Goal: Information Seeking & Learning: Learn about a topic

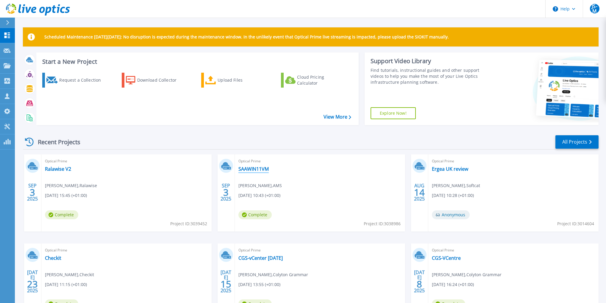
click at [260, 171] on link "SAAWIN11VM" at bounding box center [253, 169] width 30 height 6
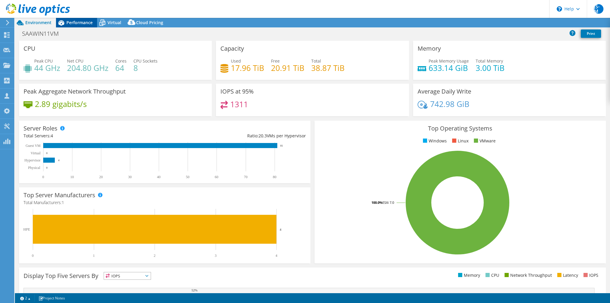
click at [76, 23] on span "Performance" at bounding box center [79, 23] width 26 height 6
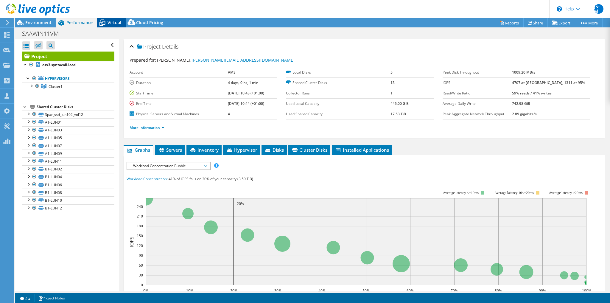
click at [119, 21] on span "Virtual" at bounding box center [114, 23] width 14 height 6
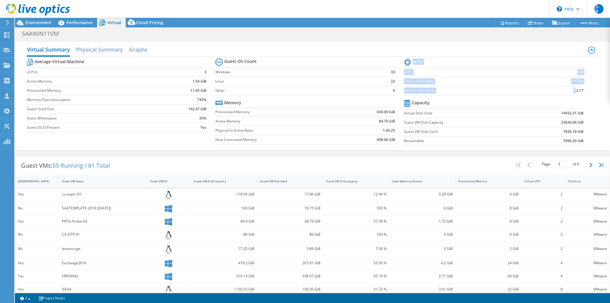
drag, startPoint x: 570, startPoint y: 90, endPoint x: 582, endPoint y: 90, distance: 11.3
click at [582, 90] on section "vCPU vCPU 139 CPU to vCPU Ratio 1:17.38 Core to vCPU Ratio 1:2.17 Capacity Virt…" at bounding box center [498, 102] width 188 height 91
click at [578, 84] on td "1:17.38" at bounding box center [559, 80] width 47 height 9
drag, startPoint x: 571, startPoint y: 81, endPoint x: 576, endPoint y: 78, distance: 5.3
click at [576, 78] on b "1:17.38" at bounding box center [577, 81] width 12 height 6
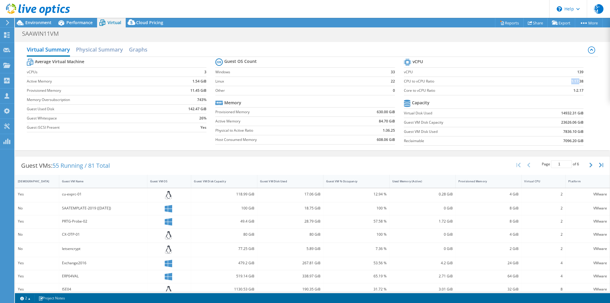
click at [576, 78] on b "1:17.38" at bounding box center [577, 81] width 12 height 6
drag, startPoint x: 401, startPoint y: 81, endPoint x: 426, endPoint y: 80, distance: 24.7
click at [426, 80] on label "CPU to vCPU Ratio" at bounding box center [470, 81] width 132 height 6
click at [433, 79] on label "CPU to vCPU Ratio" at bounding box center [470, 81] width 132 height 6
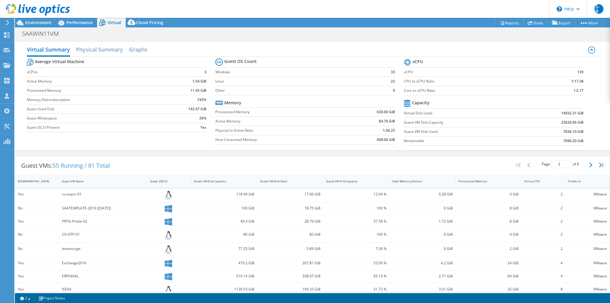
click at [429, 90] on label "Core to vCPU Ratio" at bounding box center [470, 90] width 132 height 6
drag, startPoint x: 417, startPoint y: 90, endPoint x: 430, endPoint y: 90, distance: 13.4
click at [430, 90] on label "Core to vCPU Ratio" at bounding box center [470, 90] width 132 height 6
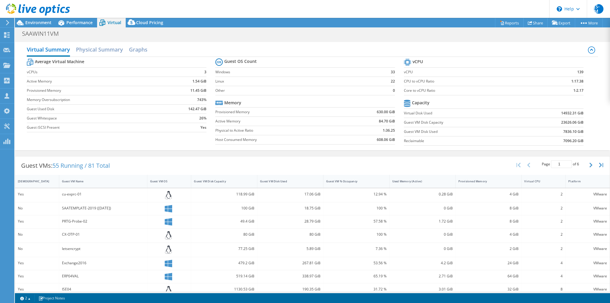
click at [430, 90] on label "Core to vCPU Ratio" at bounding box center [470, 90] width 132 height 6
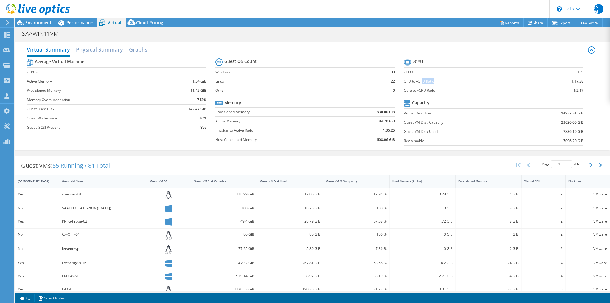
drag, startPoint x: 421, startPoint y: 82, endPoint x: 437, endPoint y: 82, distance: 15.8
click at [437, 82] on label "CPU to vCPU Ratio" at bounding box center [470, 81] width 132 height 6
click at [39, 24] on span "Environment" at bounding box center [38, 23] width 26 height 6
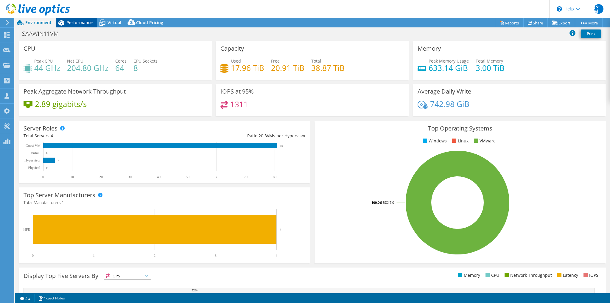
click at [78, 25] on span "Performance" at bounding box center [79, 23] width 26 height 6
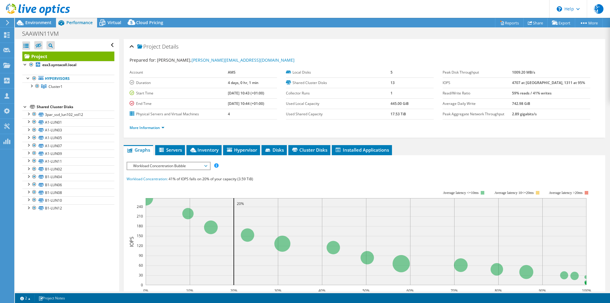
click at [37, 19] on div at bounding box center [35, 10] width 70 height 20
click at [37, 21] on span "Environment" at bounding box center [38, 23] width 26 height 6
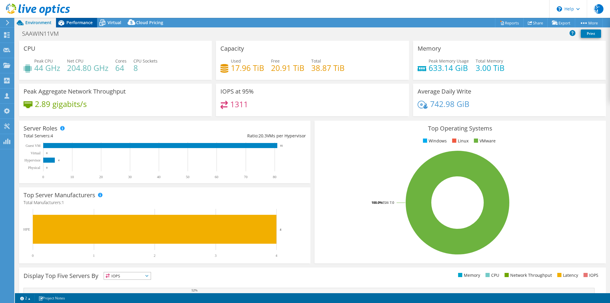
click at [79, 23] on span "Performance" at bounding box center [79, 23] width 26 height 6
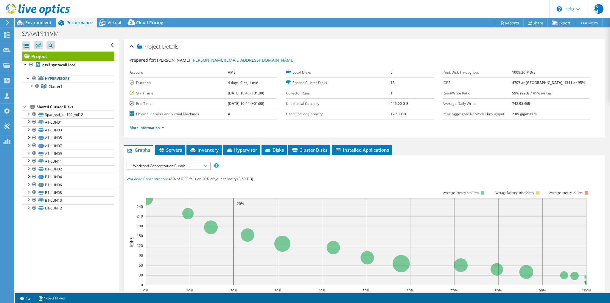
click at [175, 165] on span "Workload Concentration Bubble" at bounding box center [168, 165] width 76 height 7
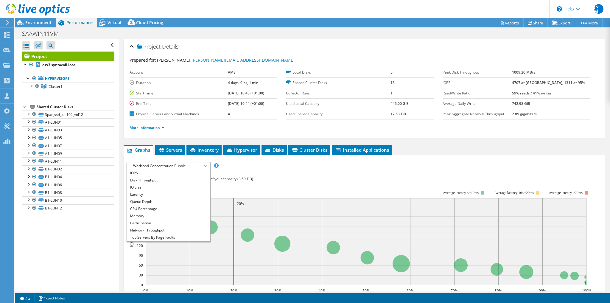
click at [276, 178] on div "Workload Concentration: 41% of IOPS falls on 20% of your capacity (3.59 TiB)" at bounding box center [363, 179] width 475 height 7
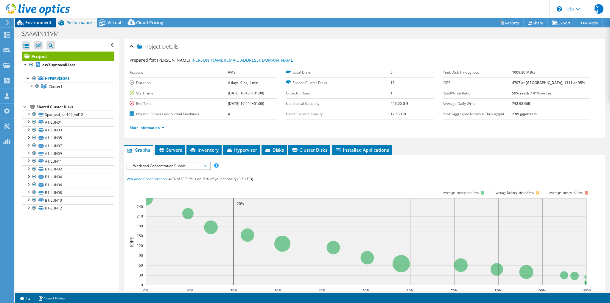
click at [40, 21] on span "Environment" at bounding box center [38, 23] width 26 height 6
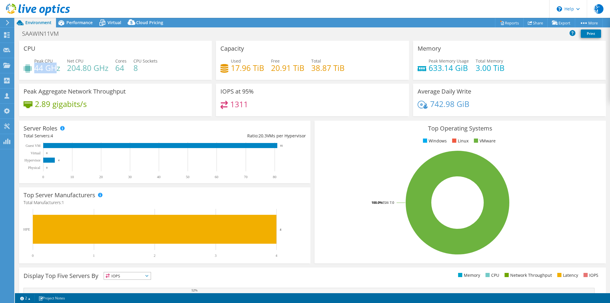
drag, startPoint x: 51, startPoint y: 71, endPoint x: 58, endPoint y: 71, distance: 6.9
click at [58, 71] on h4 "44 GHz" at bounding box center [47, 68] width 26 height 7
drag, startPoint x: 235, startPoint y: 73, endPoint x: 344, endPoint y: 70, distance: 109.0
click at [344, 70] on div "Used 17.96 TiB Free 20.91 TiB Total 38.87 TiB" at bounding box center [312, 67] width 184 height 19
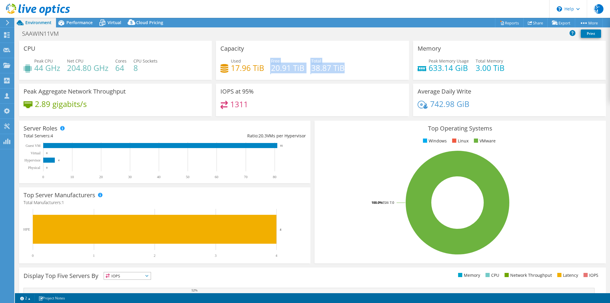
click at [283, 71] on h4 "20.91 TiB" at bounding box center [287, 68] width 33 height 7
click at [242, 71] on h4 "17.96 TiB" at bounding box center [247, 68] width 33 height 7
drag, startPoint x: 267, startPoint y: 70, endPoint x: 315, endPoint y: 68, distance: 48.8
click at [315, 68] on div "Used 17.96 TiB Free 20.91 TiB Total 38.87 TiB" at bounding box center [312, 67] width 184 height 19
click at [315, 68] on h4 "38.87 TiB" at bounding box center [327, 68] width 33 height 7
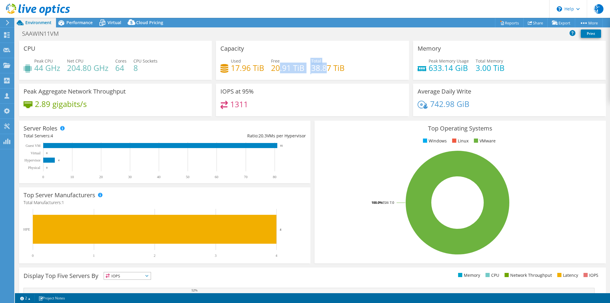
drag, startPoint x: 279, startPoint y: 71, endPoint x: 319, endPoint y: 71, distance: 40.2
click at [326, 72] on div "Used 17.96 TiB Free 20.91 TiB Total 38.87 TiB" at bounding box center [312, 67] width 184 height 19
click at [256, 73] on div "Used 17.96 TiB Free 20.91 TiB Total 38.87 TiB" at bounding box center [312, 67] width 184 height 19
drag, startPoint x: 228, startPoint y: 71, endPoint x: 299, endPoint y: 69, distance: 70.8
click at [299, 69] on div "Used 17.96 TiB Free 20.91 TiB Total 38.87 TiB" at bounding box center [312, 67] width 184 height 19
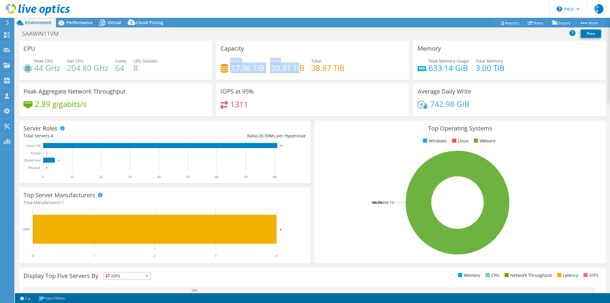
click at [299, 69] on h4 "20.91 TiB" at bounding box center [287, 68] width 33 height 7
drag, startPoint x: 244, startPoint y: 70, endPoint x: 319, endPoint y: 67, distance: 74.8
click at [319, 67] on div "Used 17.96 TiB Free 20.91 TiB Total 38.87 TiB" at bounding box center [312, 67] width 184 height 19
click at [318, 67] on h4 "38.87 TiB" at bounding box center [327, 68] width 33 height 7
click at [127, 98] on div "Peak Aggregate Network Throughput 2.89 gigabits/s" at bounding box center [115, 100] width 193 height 32
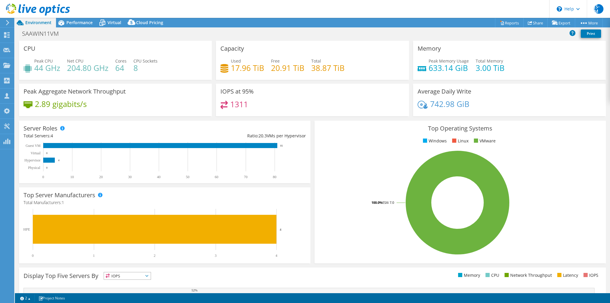
click at [15, 183] on section "CPU Peak CPU 44 GHz Net CPU 204.80 GHz Cores 64 CPU Sockets 8 Capacity Used 17.…" at bounding box center [312, 214] width 595 height 347
click at [77, 20] on span "Performance" at bounding box center [79, 23] width 26 height 6
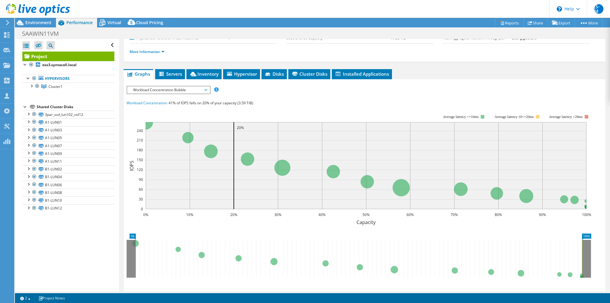
scroll to position [24, 0]
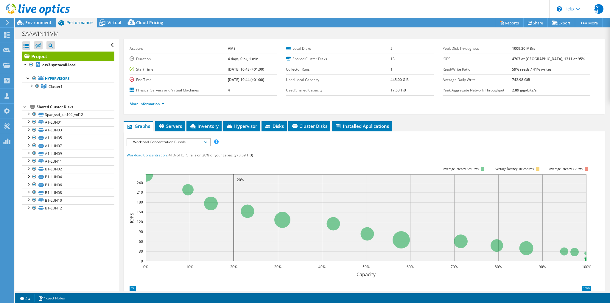
click at [167, 139] on span "Workload Concentration Bubble" at bounding box center [168, 141] width 76 height 7
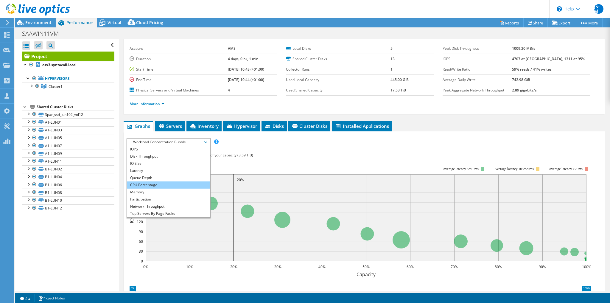
click at [152, 182] on li "CPU Percentage" at bounding box center [168, 184] width 82 height 7
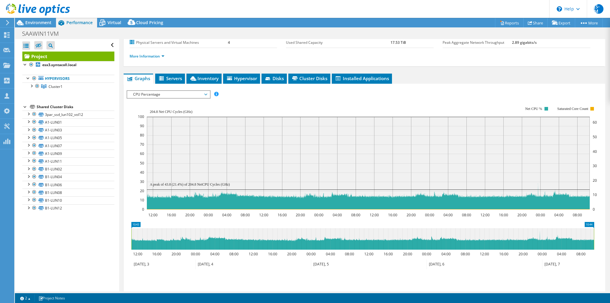
scroll to position [48, 0]
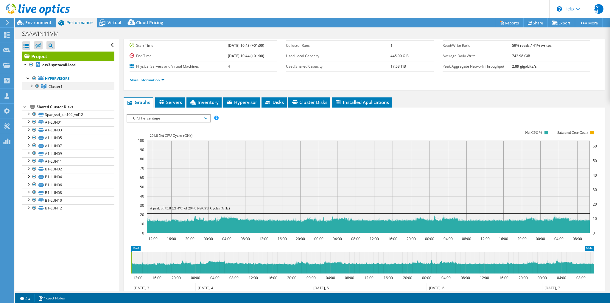
click at [30, 87] on div at bounding box center [31, 85] width 6 height 6
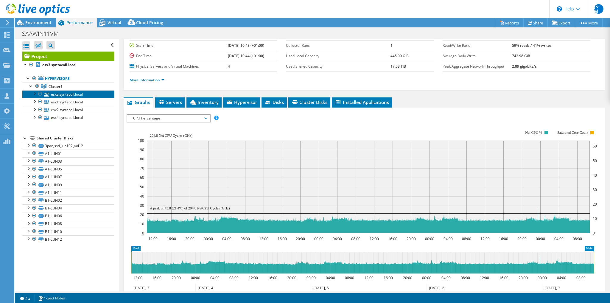
click at [58, 96] on link "esx3.syntacoll.local" at bounding box center [68, 94] width 92 height 8
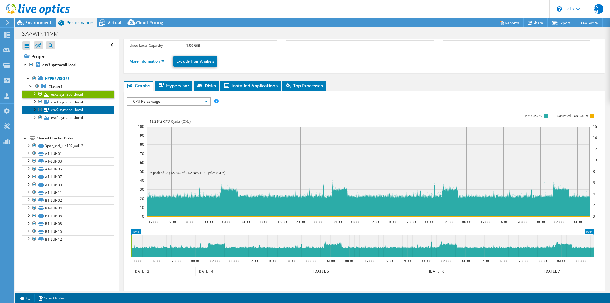
click at [78, 106] on link "esx2.syntacoll.local" at bounding box center [68, 110] width 92 height 8
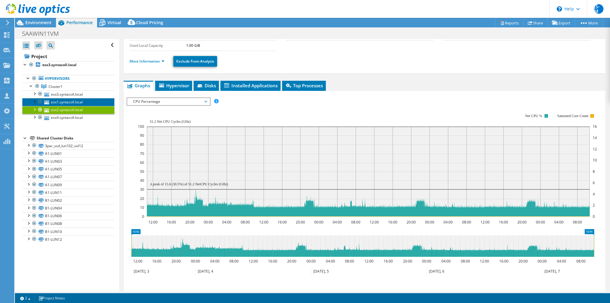
click at [80, 101] on link "esx1.syntacoll.local" at bounding box center [68, 102] width 92 height 8
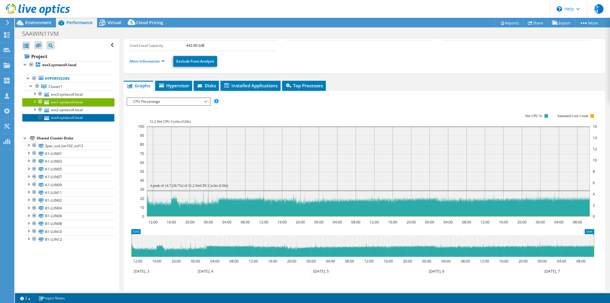
click at [73, 118] on link "esx4.syntacoll.local" at bounding box center [68, 118] width 92 height 8
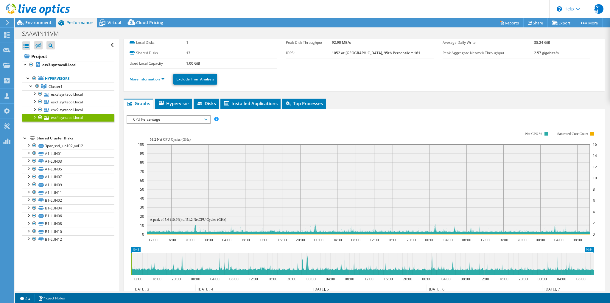
scroll to position [0, 0]
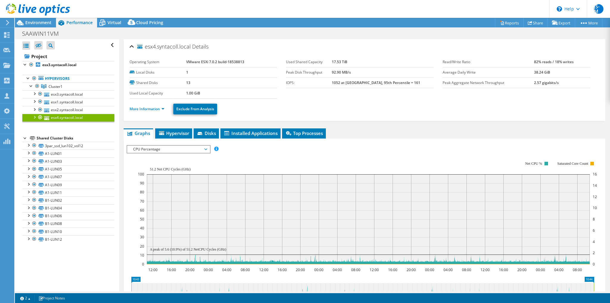
click at [126, 192] on icon "12:00 16:00 20:00 00:00 04:00 08:00 12:00 16:00 20:00 00:00 04:00 08:00 12:00 1…" at bounding box center [362, 212] width 472 height 119
click at [113, 25] on span "Virtual" at bounding box center [114, 23] width 14 height 6
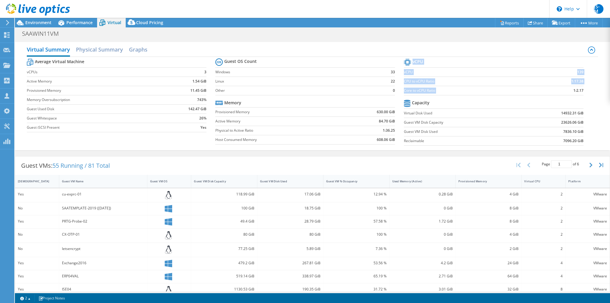
drag, startPoint x: 565, startPoint y: 88, endPoint x: 582, endPoint y: 88, distance: 17.6
click at [582, 88] on section "vCPU vCPU 139 CPU to vCPU Ratio 1:17.38 Core to vCPU Ratio 1:2.17 Capacity Virt…" at bounding box center [498, 102] width 188 height 91
click at [581, 88] on section "vCPU vCPU 139 CPU to vCPU Ratio 1:17.38 Core to vCPU Ratio 1:2.17 Capacity Virt…" at bounding box center [498, 102] width 188 height 91
click at [563, 90] on td "1:2.17" at bounding box center [559, 90] width 47 height 9
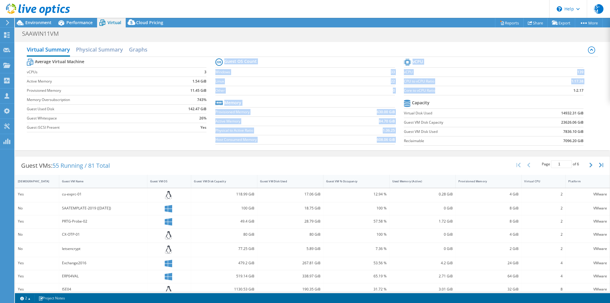
drag, startPoint x: 404, startPoint y: 91, endPoint x: 444, endPoint y: 94, distance: 39.7
click at [436, 94] on div "Average Virtual Machine vCPUs 3 Active Memory 1.54 GiB Provisioned Memory 11.45…" at bounding box center [312, 103] width 571 height 92
click at [444, 94] on td "Core to vCPU Ratio" at bounding box center [470, 90] width 132 height 9
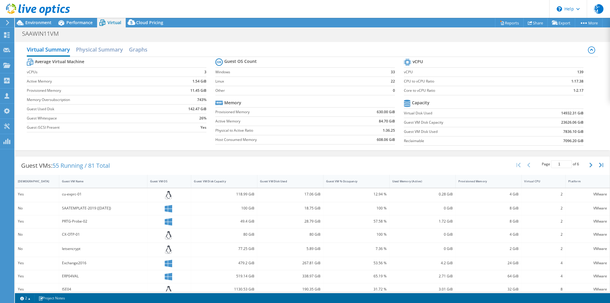
click at [406, 79] on label "CPU to vCPU Ratio" at bounding box center [470, 81] width 132 height 6
drag, startPoint x: 503, startPoint y: 90, endPoint x: 549, endPoint y: 88, distance: 46.2
click at [511, 90] on td "Core to vCPU Ratio" at bounding box center [470, 90] width 132 height 9
click at [587, 79] on section "vCPU vCPU 139 CPU to vCPU Ratio 1:17.38 Core to vCPU Ratio 1:2.17 Capacity Virt…" at bounding box center [498, 102] width 188 height 91
click at [561, 79] on td "1:17.38" at bounding box center [559, 80] width 47 height 9
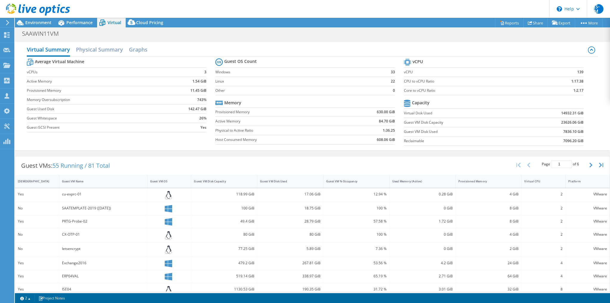
click at [560, 88] on td "1:2.17" at bounding box center [559, 90] width 47 height 9
drag, startPoint x: 565, startPoint y: 89, endPoint x: 590, endPoint y: 92, distance: 25.2
click at [590, 92] on div "Average Virtual Machine vCPUs 3 Active Memory 1.54 GiB Provisioned Memory 11.45…" at bounding box center [312, 103] width 571 height 92
click at [585, 89] on section "vCPU vCPU 139 CPU to vCPU Ratio 1:17.38 Core to vCPU Ratio 1:2.17 Capacity Virt…" at bounding box center [498, 102] width 188 height 91
click at [37, 21] on span "Environment" at bounding box center [38, 23] width 26 height 6
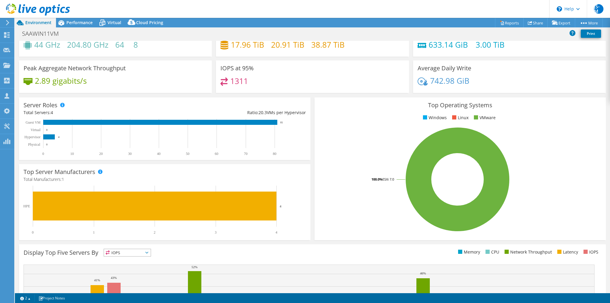
scroll to position [23, 0]
drag, startPoint x: 81, startPoint y: 35, endPoint x: 82, endPoint y: 30, distance: 5.8
click at [81, 35] on div "SAAWIN11VM Print" at bounding box center [312, 33] width 595 height 11
click at [82, 28] on div "SAAWIN11VM Print" at bounding box center [312, 33] width 595 height 11
click at [84, 23] on span "Performance" at bounding box center [79, 23] width 26 height 6
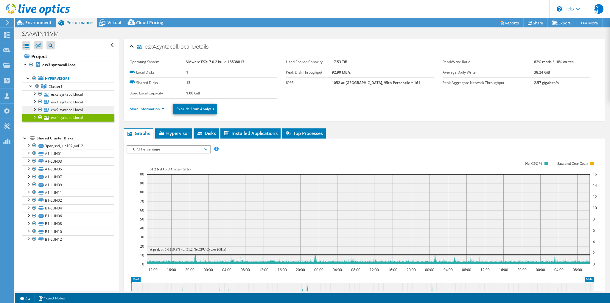
scroll to position [0, 0]
click at [151, 104] on ul "More Information Exclude From Analysis" at bounding box center [363, 108] width 469 height 12
click at [149, 106] on link "More Information" at bounding box center [146, 108] width 35 height 5
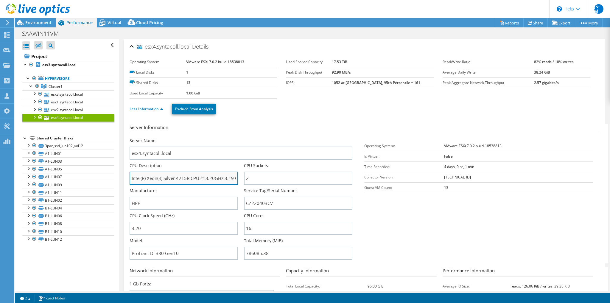
drag, startPoint x: 179, startPoint y: 177, endPoint x: 217, endPoint y: 182, distance: 38.4
click at [217, 182] on input "Intel(R) Xeon(R) Silver 4215R CPU @ 3.20GHz 3.19 GHz" at bounding box center [183, 177] width 108 height 13
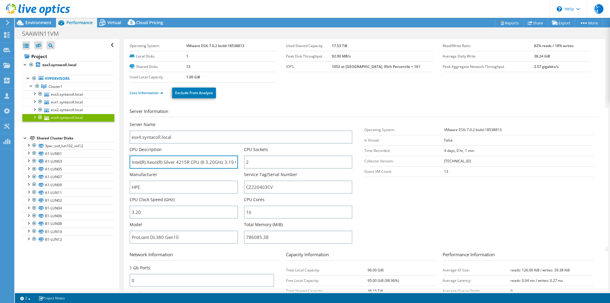
scroll to position [24, 0]
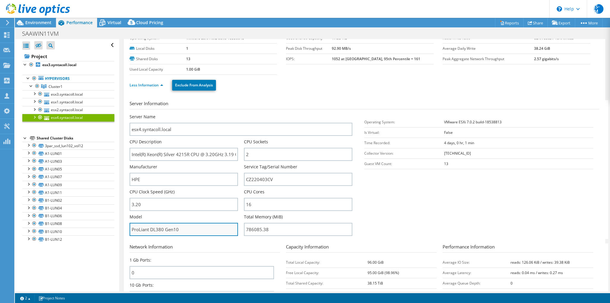
click at [158, 226] on input "ProLiant DL380 Gen10" at bounding box center [183, 229] width 108 height 13
click at [185, 225] on input "ProLiant DL380 Gen10" at bounding box center [183, 229] width 108 height 13
click at [183, 214] on div "Model ProLiant DL380 Gen10" at bounding box center [183, 225] width 108 height 22
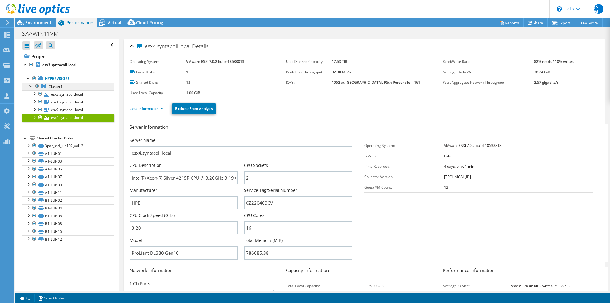
scroll to position [0, 0]
click at [45, 25] on div "Environment" at bounding box center [35, 23] width 41 height 10
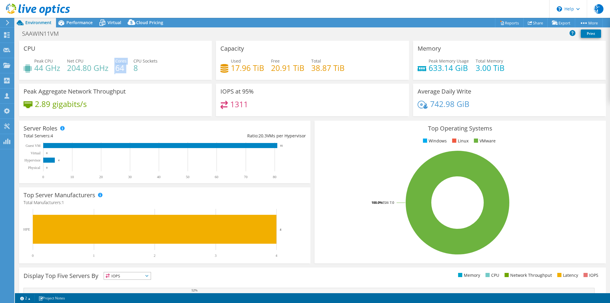
drag, startPoint x: 112, startPoint y: 70, endPoint x: 107, endPoint y: 70, distance: 5.1
click at [107, 70] on div "Peak CPU 44 GHz Net CPU 204.80 GHz Cores 64 CPU Sockets 8" at bounding box center [116, 67] width 184 height 19
click at [332, 126] on h3 "Top Operating Systems" at bounding box center [460, 128] width 282 height 7
click at [72, 22] on span "Performance" at bounding box center [79, 23] width 26 height 6
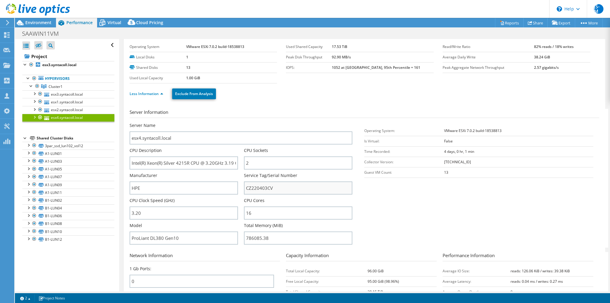
scroll to position [24, 0]
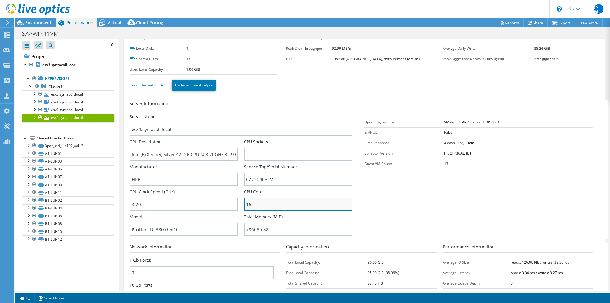
drag, startPoint x: 262, startPoint y: 205, endPoint x: 243, endPoint y: 203, distance: 18.6
click at [244, 203] on input "16" at bounding box center [298, 204] width 108 height 13
drag, startPoint x: 401, startPoint y: 199, endPoint x: 395, endPoint y: 197, distance: 6.1
click at [400, 200] on section "Server Information Server Name esx4.syntacoll.local CPU Description Intel(R) Xe…" at bounding box center [365, 169] width 472 height 139
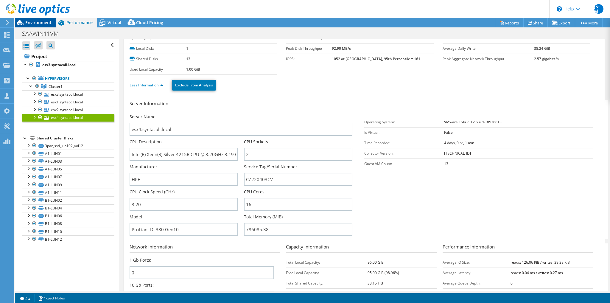
click at [38, 21] on span "Environment" at bounding box center [38, 23] width 26 height 6
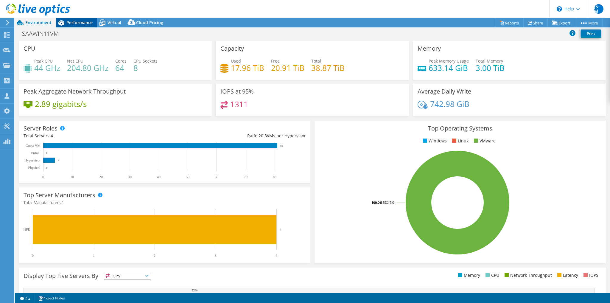
click at [73, 24] on span "Performance" at bounding box center [79, 23] width 26 height 6
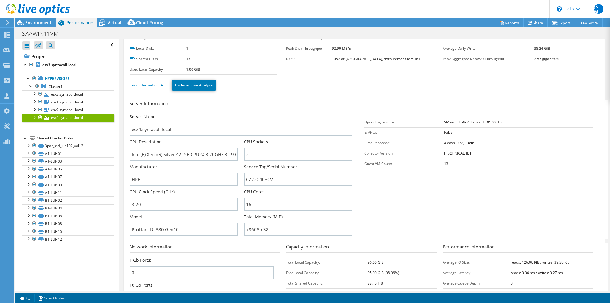
click at [41, 20] on div at bounding box center [35, 10] width 70 height 20
click at [37, 27] on div "SAAWIN11VM Print" at bounding box center [312, 33] width 595 height 12
click at [36, 26] on div "Environment" at bounding box center [35, 23] width 41 height 10
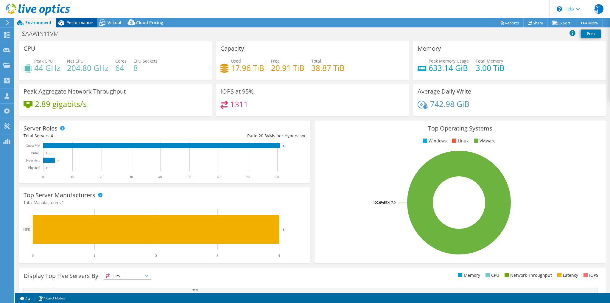
click at [79, 25] on span "Performance" at bounding box center [79, 23] width 26 height 6
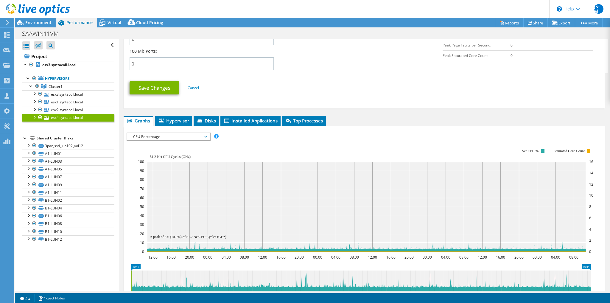
scroll to position [286, 0]
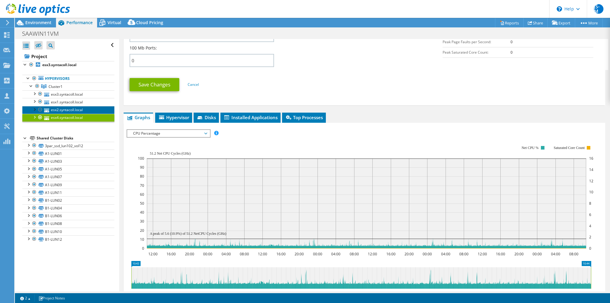
click at [69, 110] on link "esx2.syntacoll.local" at bounding box center [68, 110] width 92 height 8
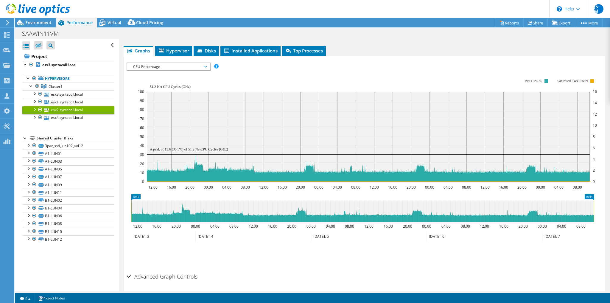
scroll to position [77, 0]
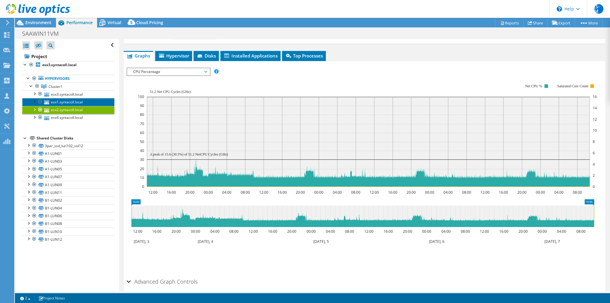
click at [65, 102] on link "esx1.syntacoll.local" at bounding box center [68, 102] width 92 height 8
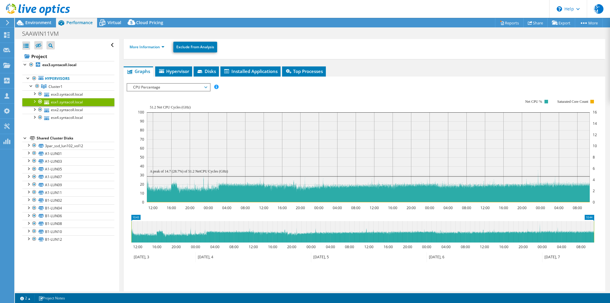
scroll to position [54, 0]
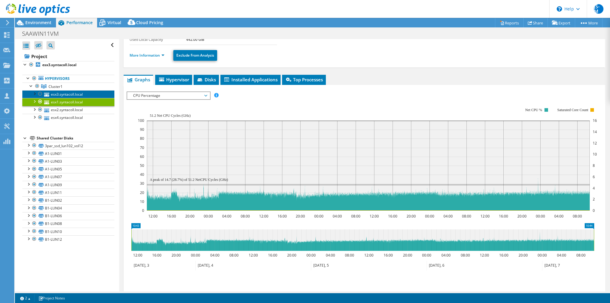
click at [62, 92] on link "esx3.syntacoll.local" at bounding box center [68, 94] width 92 height 8
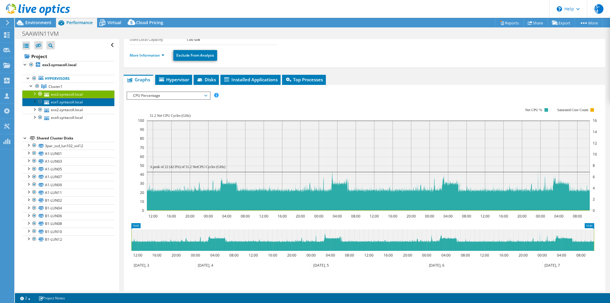
click at [62, 104] on link "esx1.syntacoll.local" at bounding box center [68, 102] width 92 height 8
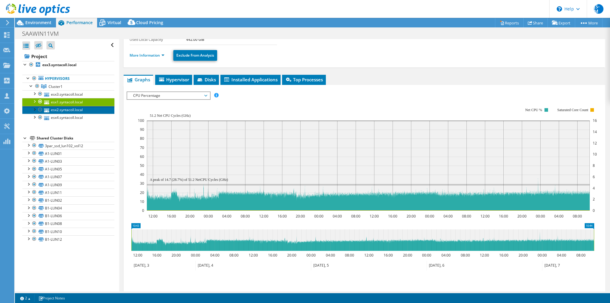
click at [71, 107] on link "esx2.syntacoll.local" at bounding box center [68, 110] width 92 height 8
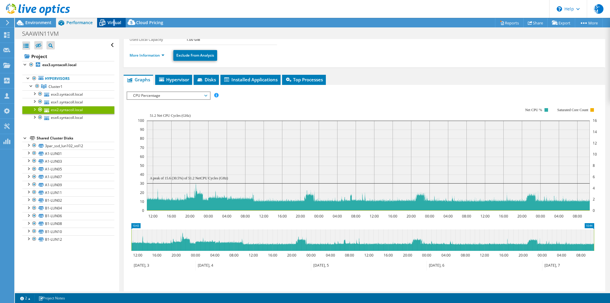
click at [113, 20] on span "Virtual" at bounding box center [114, 23] width 14 height 6
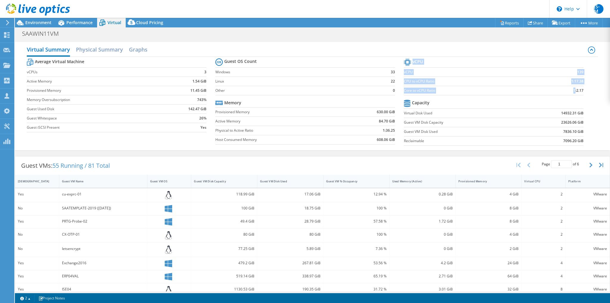
drag, startPoint x: 571, startPoint y: 90, endPoint x: 586, endPoint y: 87, distance: 16.1
click at [586, 87] on section "vCPU vCPU 139 CPU to vCPU Ratio 1:17.38 Core to vCPU Ratio 1:2.17 Capacity Virt…" at bounding box center [498, 102] width 188 height 91
click at [580, 90] on section "vCPU vCPU 139 CPU to vCPU Ratio 1:17.38 Core to vCPU Ratio 1:2.17 Capacity Virt…" at bounding box center [498, 102] width 188 height 91
drag, startPoint x: 560, startPoint y: 89, endPoint x: 586, endPoint y: 90, distance: 25.6
click at [586, 90] on section "vCPU vCPU 139 CPU to vCPU Ratio 1:17.38 Core to vCPU Ratio 1:2.17 Capacity Virt…" at bounding box center [498, 102] width 188 height 91
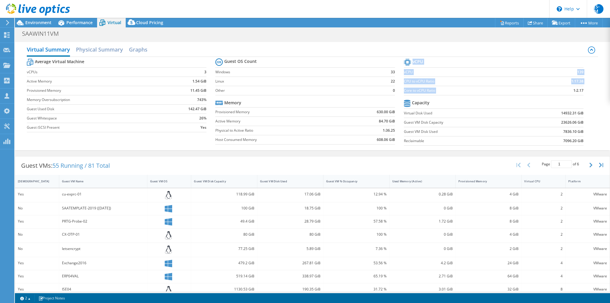
click at [586, 90] on section "vCPU vCPU 139 CPU to vCPU Ratio 1:17.38 Core to vCPU Ratio 1:2.17 Capacity Virt…" at bounding box center [498, 102] width 188 height 91
drag, startPoint x: 555, startPoint y: 88, endPoint x: 582, endPoint y: 90, distance: 26.6
click at [582, 90] on section "vCPU vCPU 139 CPU to vCPU Ratio 1:17.38 Core to vCPU Ratio 1:2.17 Capacity Virt…" at bounding box center [498, 102] width 188 height 91
click at [582, 91] on section "vCPU vCPU 139 CPU to vCPU Ratio 1:17.38 Core to vCPU Ratio 1:2.17 Capacity Virt…" at bounding box center [498, 102] width 188 height 91
drag, startPoint x: 564, startPoint y: 94, endPoint x: 585, endPoint y: 91, distance: 20.4
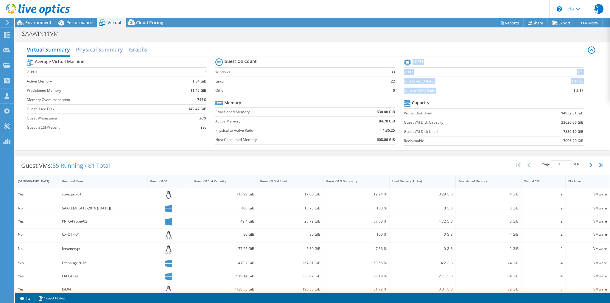
click at [584, 91] on section "vCPU vCPU 139 CPU to vCPU Ratio 1:17.38 Core to vCPU Ratio 1:2.17 Capacity Virt…" at bounding box center [498, 102] width 188 height 91
click at [36, 26] on div "Environment" at bounding box center [35, 23] width 41 height 10
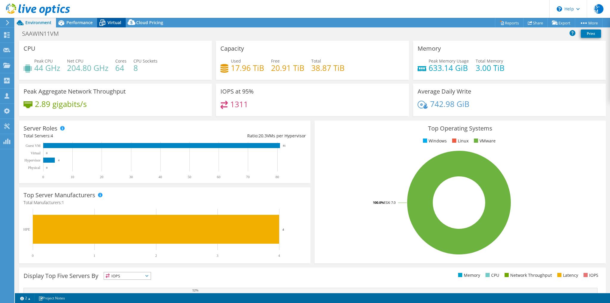
click at [121, 25] on div "Virtual" at bounding box center [111, 23] width 29 height 10
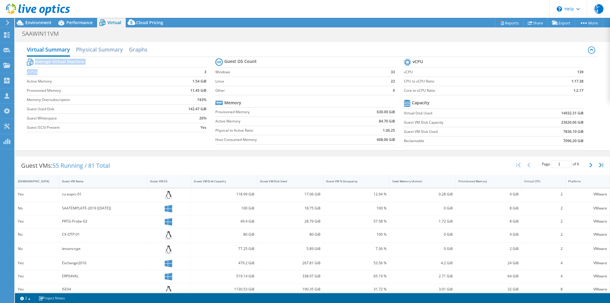
drag, startPoint x: 178, startPoint y: 72, endPoint x: 209, endPoint y: 72, distance: 31.3
click at [209, 72] on section "Average Virtual Machine vCPUs 3 Active Memory 1.54 GiB Provisioned Memory 11.45…" at bounding box center [121, 96] width 188 height 78
click at [203, 75] on td "3" at bounding box center [184, 71] width 43 height 9
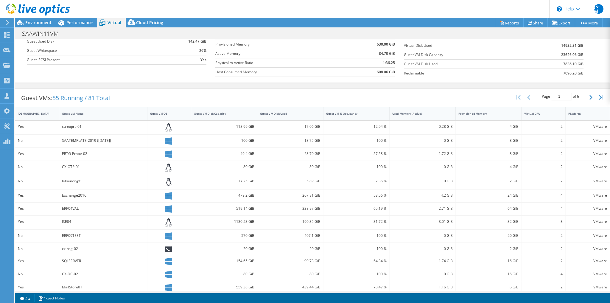
scroll to position [71, 0]
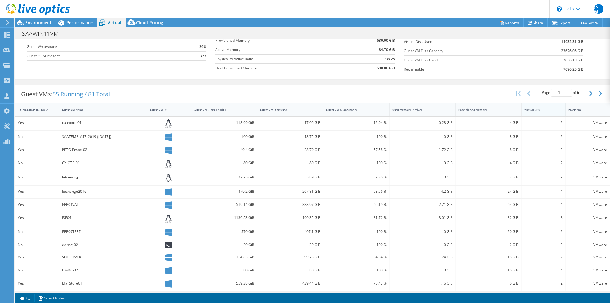
click at [535, 105] on div "Virtual CPU" at bounding box center [539, 109] width 37 height 9
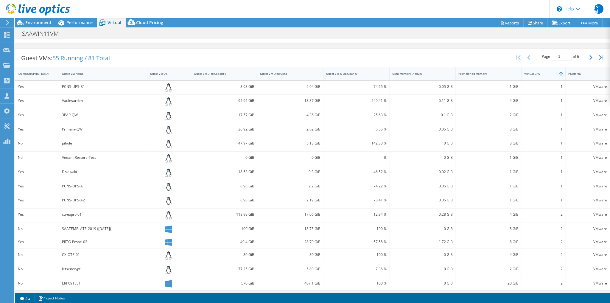
click at [534, 72] on div "Virtual CPU" at bounding box center [539, 74] width 31 height 4
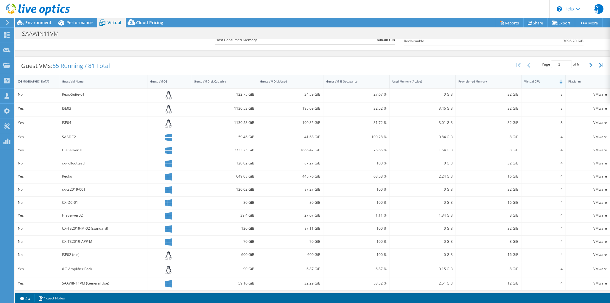
click at [536, 77] on div "Virtual CPU" at bounding box center [539, 81] width 37 height 9
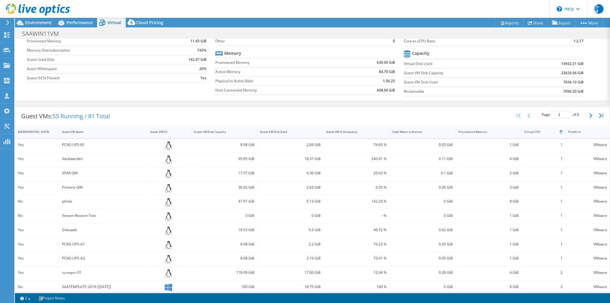
scroll to position [0, 0]
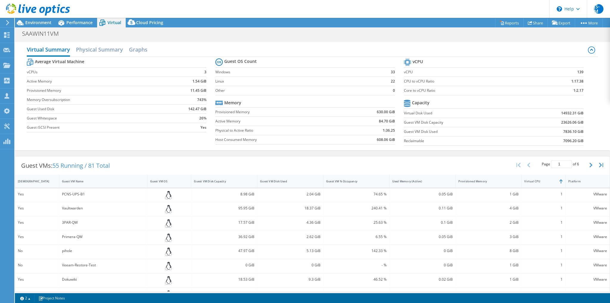
click at [207, 74] on section "Average Virtual Machine vCPUs 3 Active Memory 1.54 GiB Provisioned Memory 11.45…" at bounding box center [121, 96] width 188 height 78
click at [190, 71] on td "3" at bounding box center [184, 71] width 43 height 9
drag, startPoint x: 352, startPoint y: 77, endPoint x: 368, endPoint y: 76, distance: 15.8
click at [352, 76] on td "Linux" at bounding box center [296, 80] width 163 height 9
click at [355, 74] on label "Windows" at bounding box center [296, 72] width 163 height 6
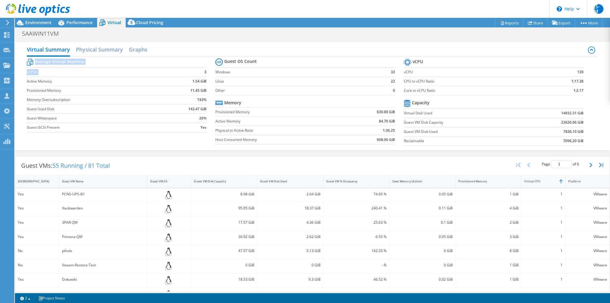
drag, startPoint x: 192, startPoint y: 73, endPoint x: 207, endPoint y: 71, distance: 14.7
click at [207, 71] on section "Average Virtual Machine vCPUs 3 Active Memory 1.54 GiB Provisioned Memory 11.45…" at bounding box center [121, 96] width 188 height 78
click at [204, 72] on b "3" at bounding box center [205, 72] width 2 height 6
click at [199, 71] on td "3" at bounding box center [184, 71] width 43 height 9
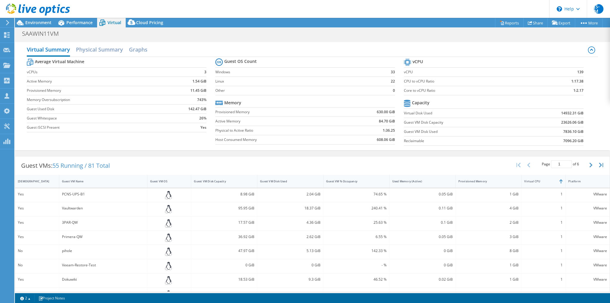
click at [176, 75] on td "3" at bounding box center [184, 71] width 43 height 9
click at [157, 83] on label "Active Memory" at bounding box center [95, 81] width 136 height 6
click at [192, 92] on td "11.45 GiB" at bounding box center [184, 90] width 43 height 9
click at [196, 73] on td "3" at bounding box center [184, 71] width 43 height 9
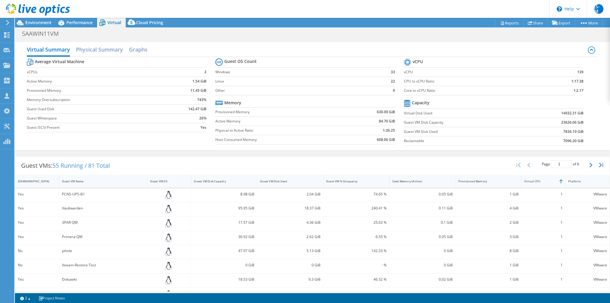
click at [203, 73] on td "3" at bounding box center [184, 71] width 43 height 9
click at [202, 73] on td "3" at bounding box center [184, 71] width 43 height 9
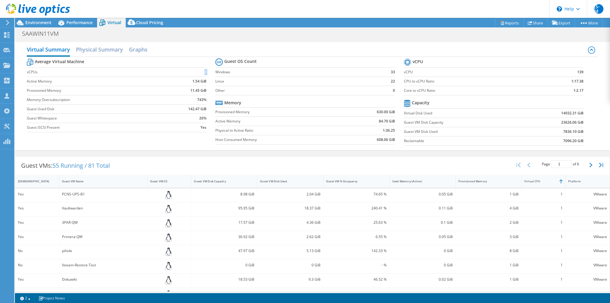
click at [202, 73] on td "3" at bounding box center [184, 71] width 43 height 9
click at [201, 74] on td "3" at bounding box center [184, 71] width 43 height 9
click at [201, 73] on td "3" at bounding box center [184, 71] width 43 height 9
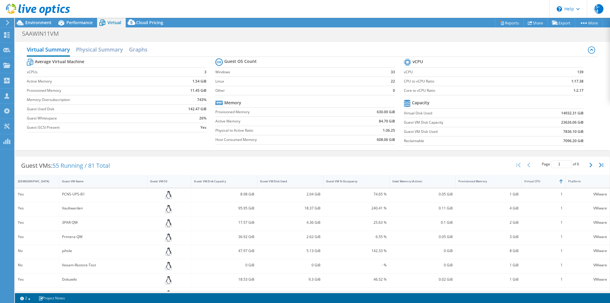
click at [178, 74] on td "3" at bounding box center [184, 71] width 43 height 9
click at [207, 72] on section "Average Virtual Machine vCPUs 3 Active Memory 1.54 GiB Provisioned Memory 11.45…" at bounding box center [121, 96] width 188 height 78
click at [202, 70] on td "3" at bounding box center [184, 71] width 43 height 9
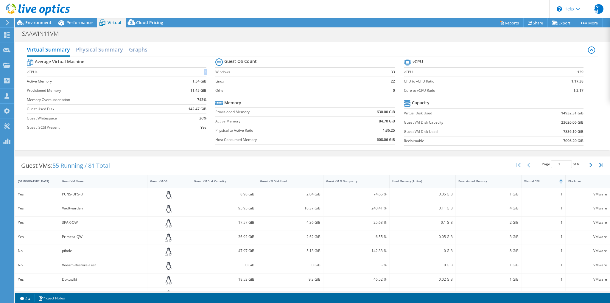
click at [202, 69] on td "3" at bounding box center [184, 71] width 43 height 9
click at [87, 18] on div "Performance" at bounding box center [76, 23] width 41 height 10
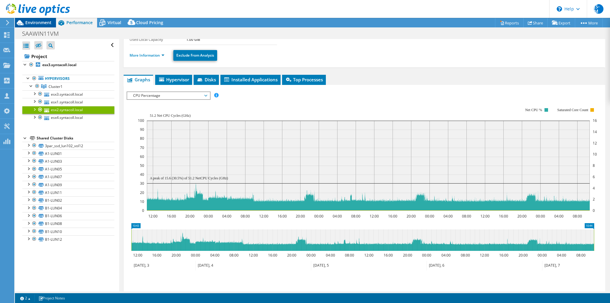
click at [48, 26] on div "Environment" at bounding box center [35, 23] width 41 height 10
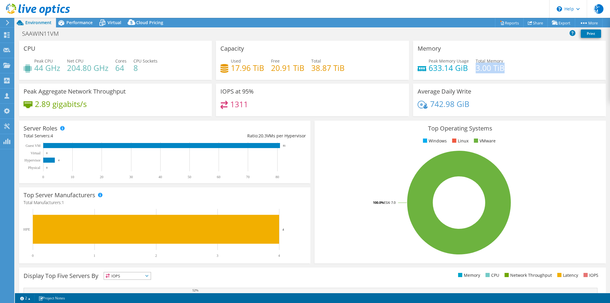
drag, startPoint x: 495, startPoint y: 67, endPoint x: 509, endPoint y: 67, distance: 14.0
click at [509, 67] on div "Peak Memory Usage 633.14 GiB Total Memory 3.00 TiB" at bounding box center [509, 67] width 184 height 19
click at [493, 70] on h4 "3.00 TiB" at bounding box center [489, 68] width 29 height 7
